Goal: Download file/media

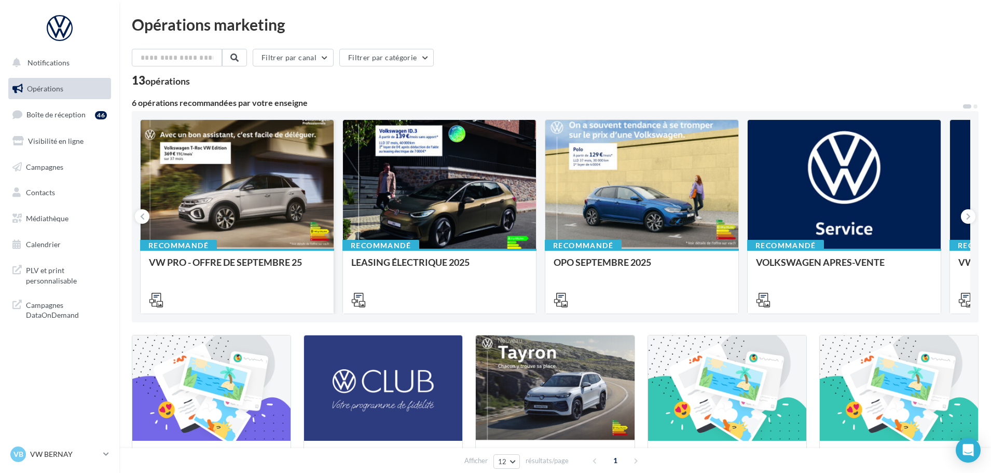
click at [237, 211] on div at bounding box center [237, 185] width 193 height 130
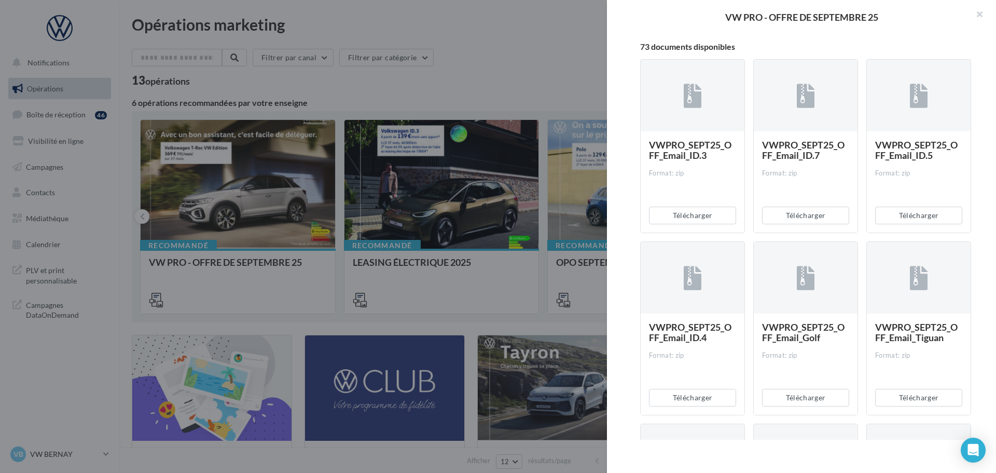
scroll to position [208, 0]
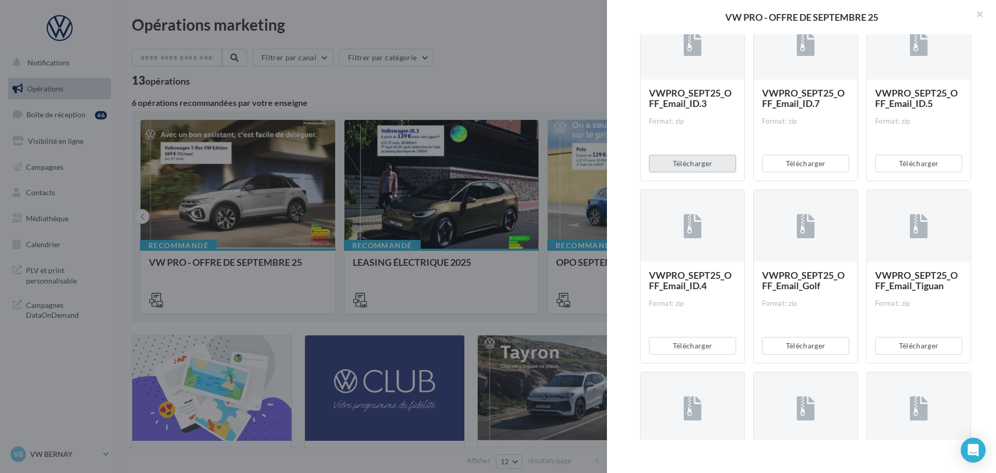
click at [707, 159] on button "Télécharger" at bounding box center [692, 164] width 87 height 18
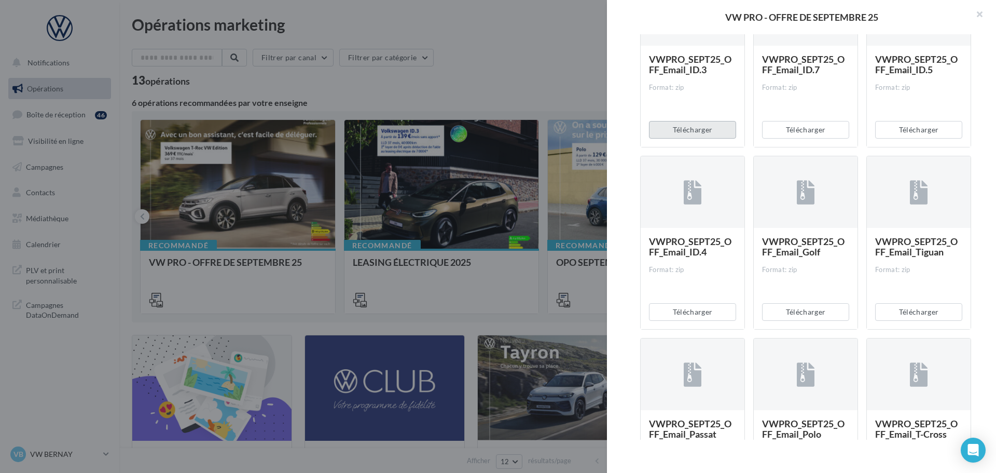
scroll to position [259, 0]
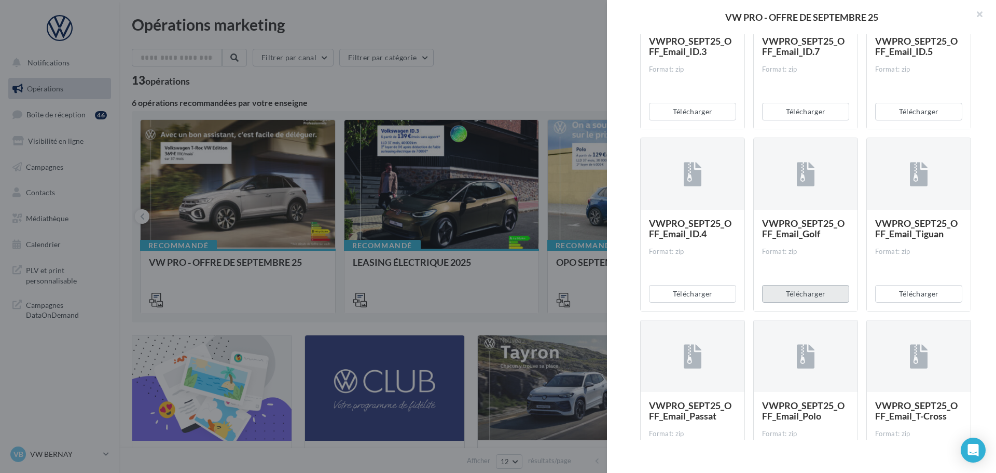
click at [819, 291] on button "Télécharger" at bounding box center [805, 294] width 87 height 18
click at [888, 289] on button "Télécharger" at bounding box center [918, 294] width 87 height 18
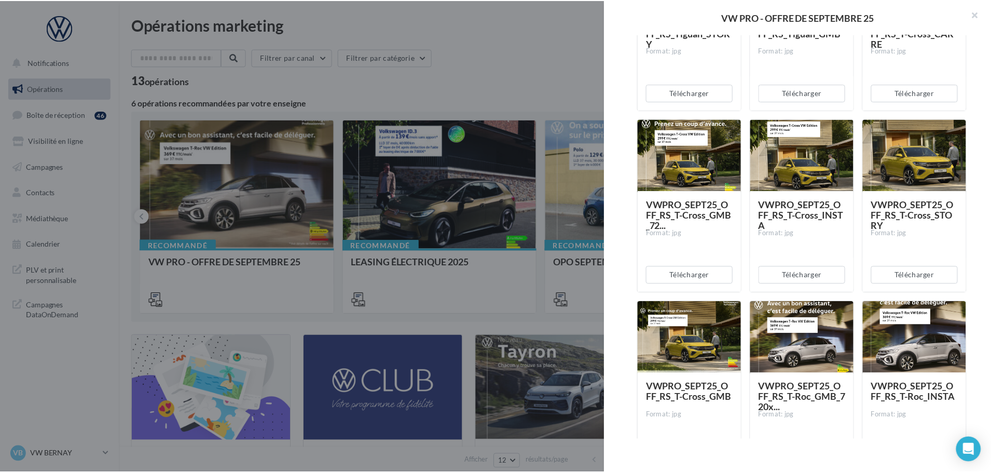
scroll to position [3840, 0]
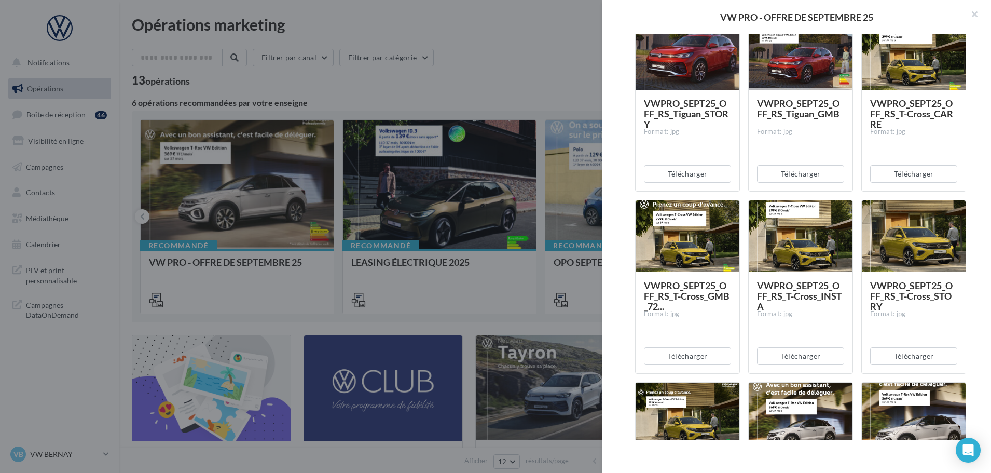
click at [455, 41] on div at bounding box center [495, 236] width 991 height 473
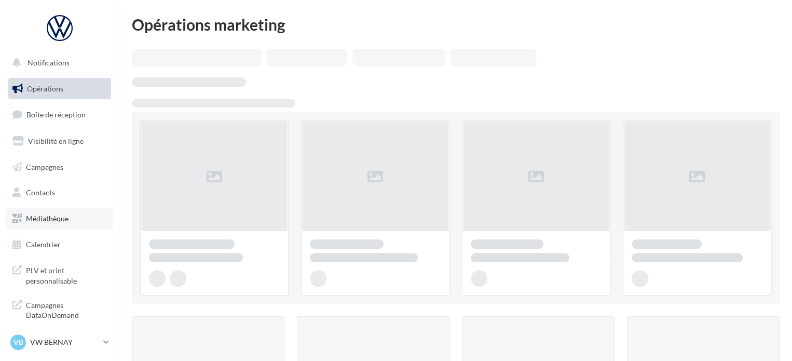
click at [42, 224] on link "Médiathèque" at bounding box center [59, 219] width 107 height 22
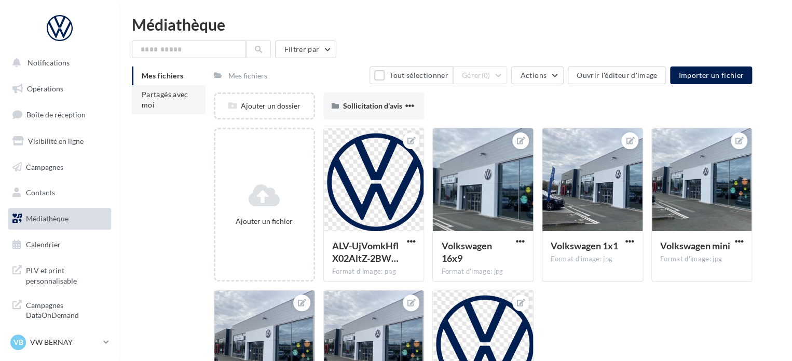
click at [164, 100] on li "Partagés avec moi" at bounding box center [169, 99] width 74 height 29
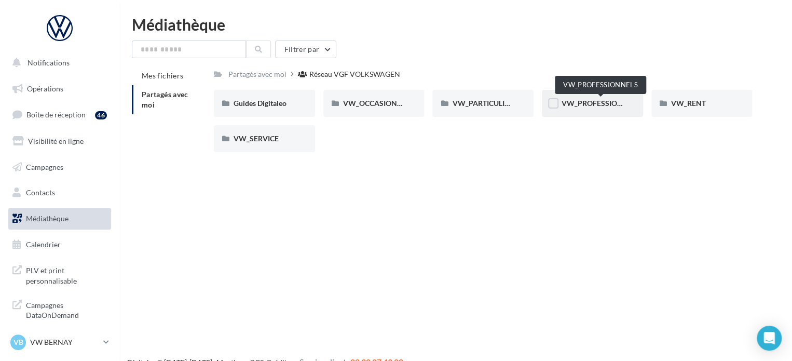
click at [575, 103] on span "VW_PROFESSIONNELS" at bounding box center [600, 103] width 79 height 9
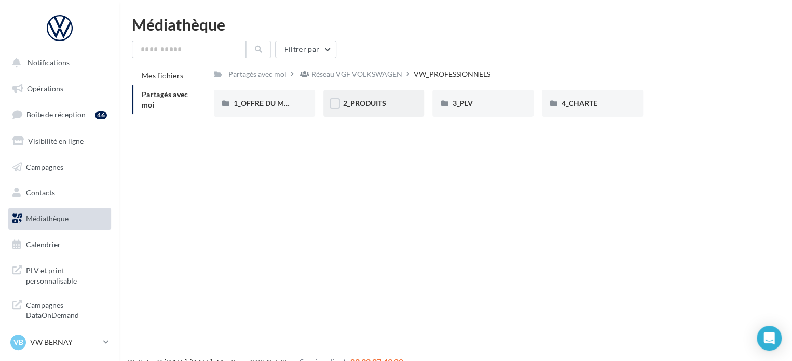
click at [392, 104] on div "2_PRODUITS" at bounding box center [374, 103] width 62 height 10
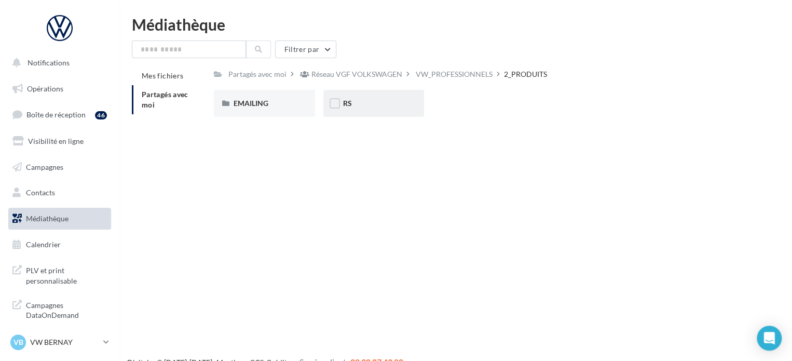
click at [396, 102] on div "RS" at bounding box center [374, 103] width 62 height 10
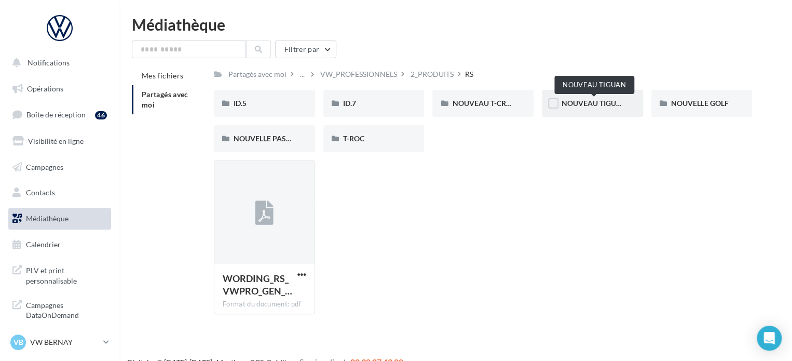
click at [565, 106] on span "NOUVEAU TIGUAN" at bounding box center [593, 103] width 65 height 9
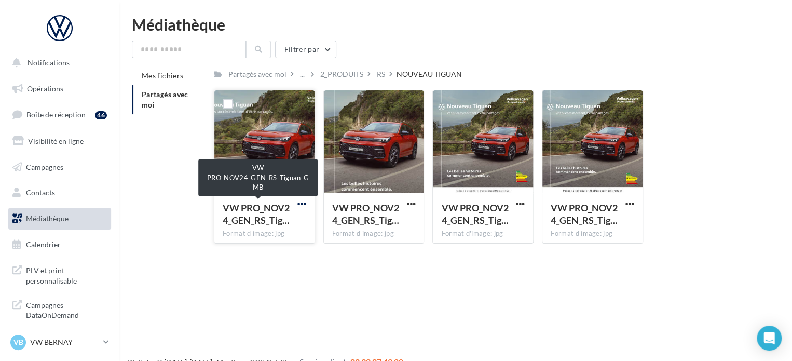
click at [298, 205] on span "button" at bounding box center [301, 203] width 9 height 9
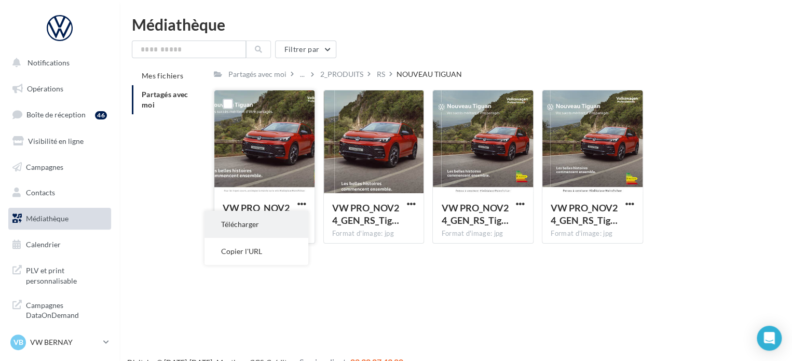
click at [280, 222] on button "Télécharger" at bounding box center [256, 224] width 104 height 27
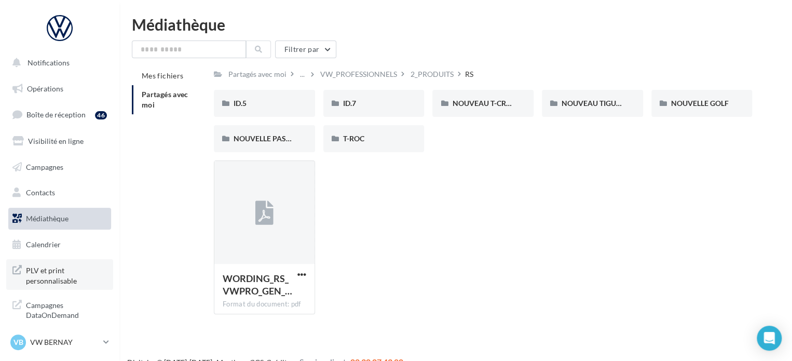
click at [50, 276] on span "PLV et print personnalisable" at bounding box center [66, 274] width 81 height 22
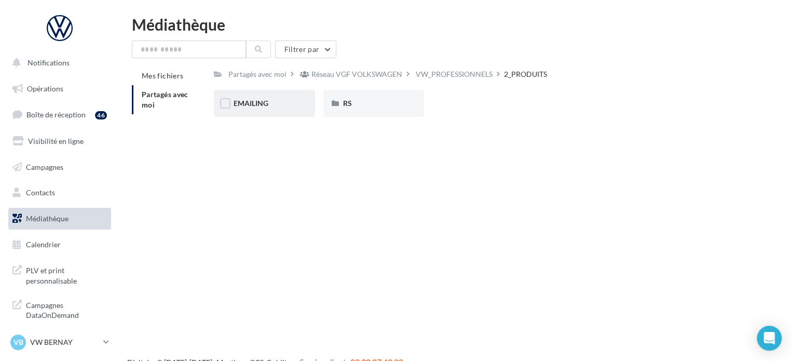
click at [249, 111] on div "EMAILING" at bounding box center [264, 103] width 101 height 27
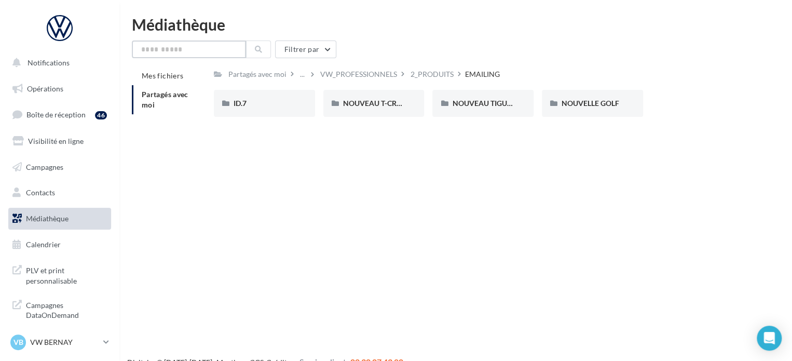
click at [215, 52] on input "text" at bounding box center [189, 49] width 114 height 18
